Goal: Information Seeking & Learning: Learn about a topic

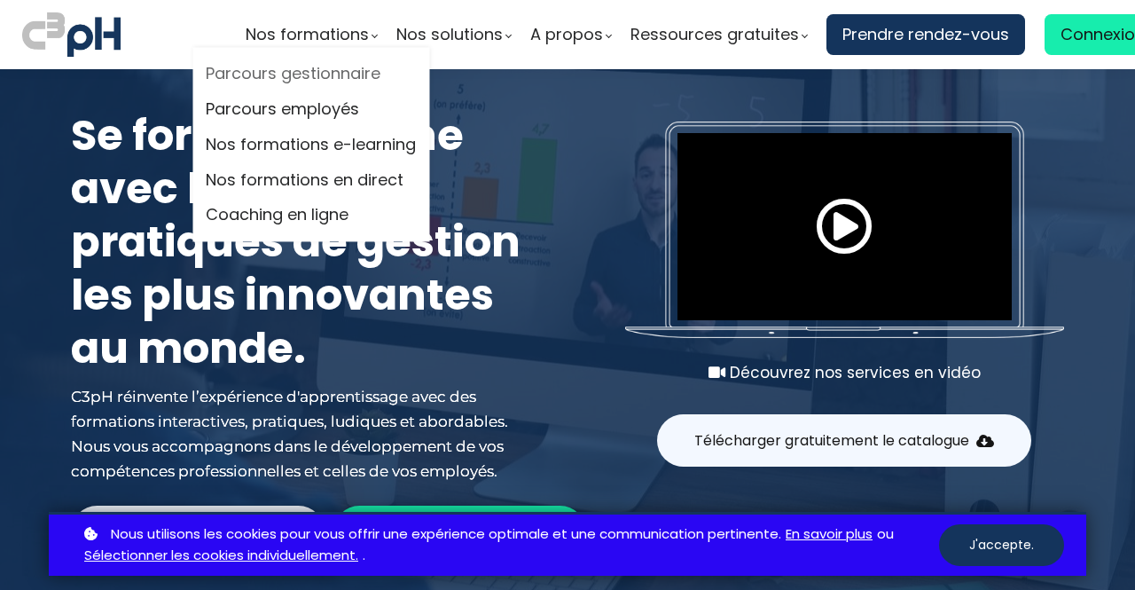
click at [326, 71] on link "Parcours gestionnaire" at bounding box center [311, 74] width 210 height 27
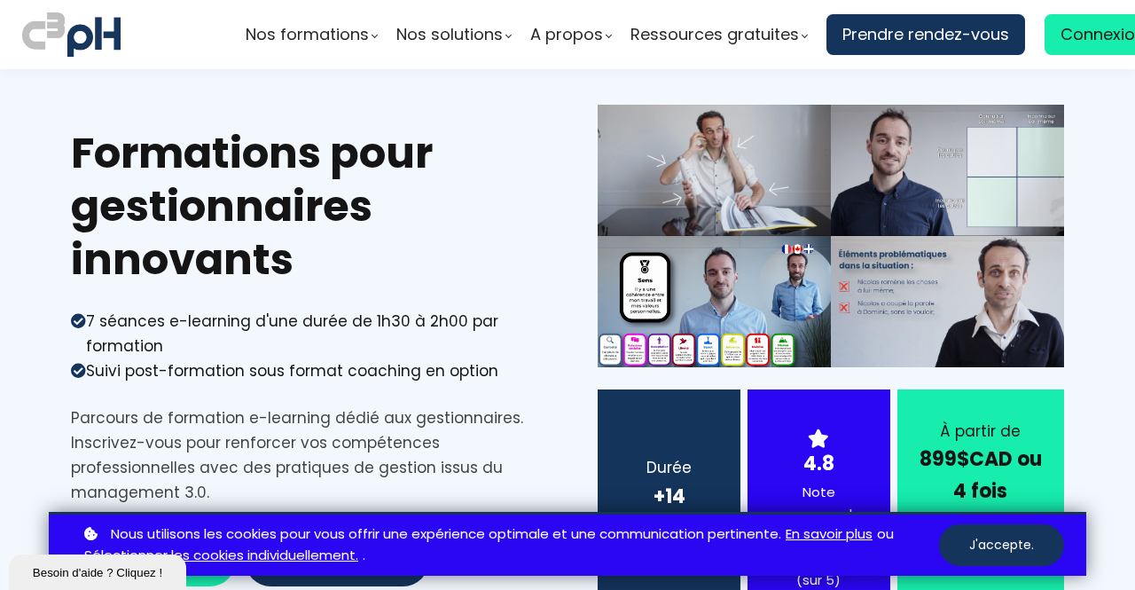
drag, startPoint x: 358, startPoint y: 42, endPoint x: 177, endPoint y: 38, distance: 180.9
click at [177, 38] on div at bounding box center [183, 34] width 44 height 51
click at [465, 192] on h1 "Formations pour gestionnaires innovants" at bounding box center [304, 207] width 466 height 160
